Goal: Task Accomplishment & Management: Use online tool/utility

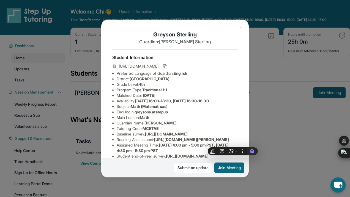
scroll to position [80, 0]
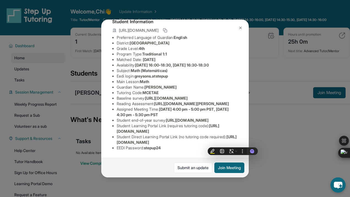
click at [278, 162] on div "Greyson Sterling Guardian: [PERSON_NAME] Student Information [URL][DOMAIN_NAME]…" at bounding box center [175, 98] width 350 height 197
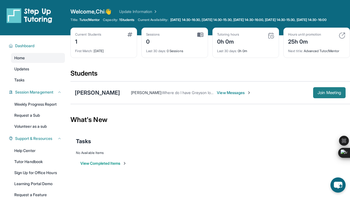
click at [325, 94] on span "Join Meeting" at bounding box center [330, 92] width 24 height 3
click at [108, 96] on div "[PERSON_NAME]" at bounding box center [97, 93] width 45 height 8
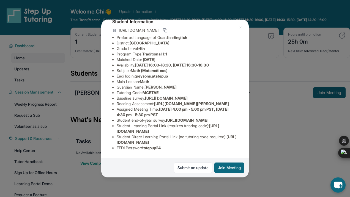
scroll to position [38, 192]
drag, startPoint x: 117, startPoint y: 100, endPoint x: 249, endPoint y: 115, distance: 133.0
click at [249, 115] on div "Greyson Sterling Guardian: [PERSON_NAME] Student Information [URL][DOMAIN_NAME]…" at bounding box center [175, 98] width 350 height 197
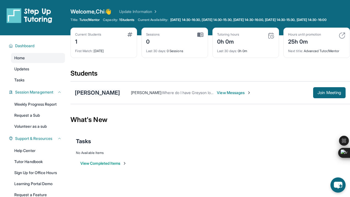
click at [93, 95] on div "[PERSON_NAME]" at bounding box center [97, 93] width 45 height 8
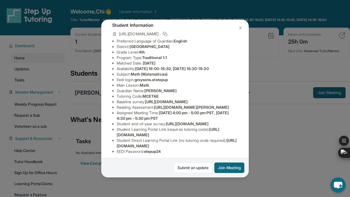
scroll to position [32, 192]
drag, startPoint x: 117, startPoint y: 107, endPoint x: 208, endPoint y: 118, distance: 91.5
click at [188, 104] on span "[URL][DOMAIN_NAME]" at bounding box center [166, 101] width 43 height 5
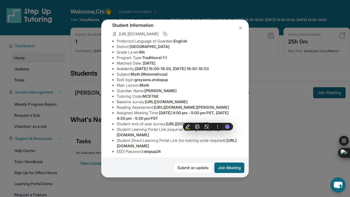
copy span "[URL][DOMAIN_NAME]"
